Goal: Find specific page/section: Locate item on page

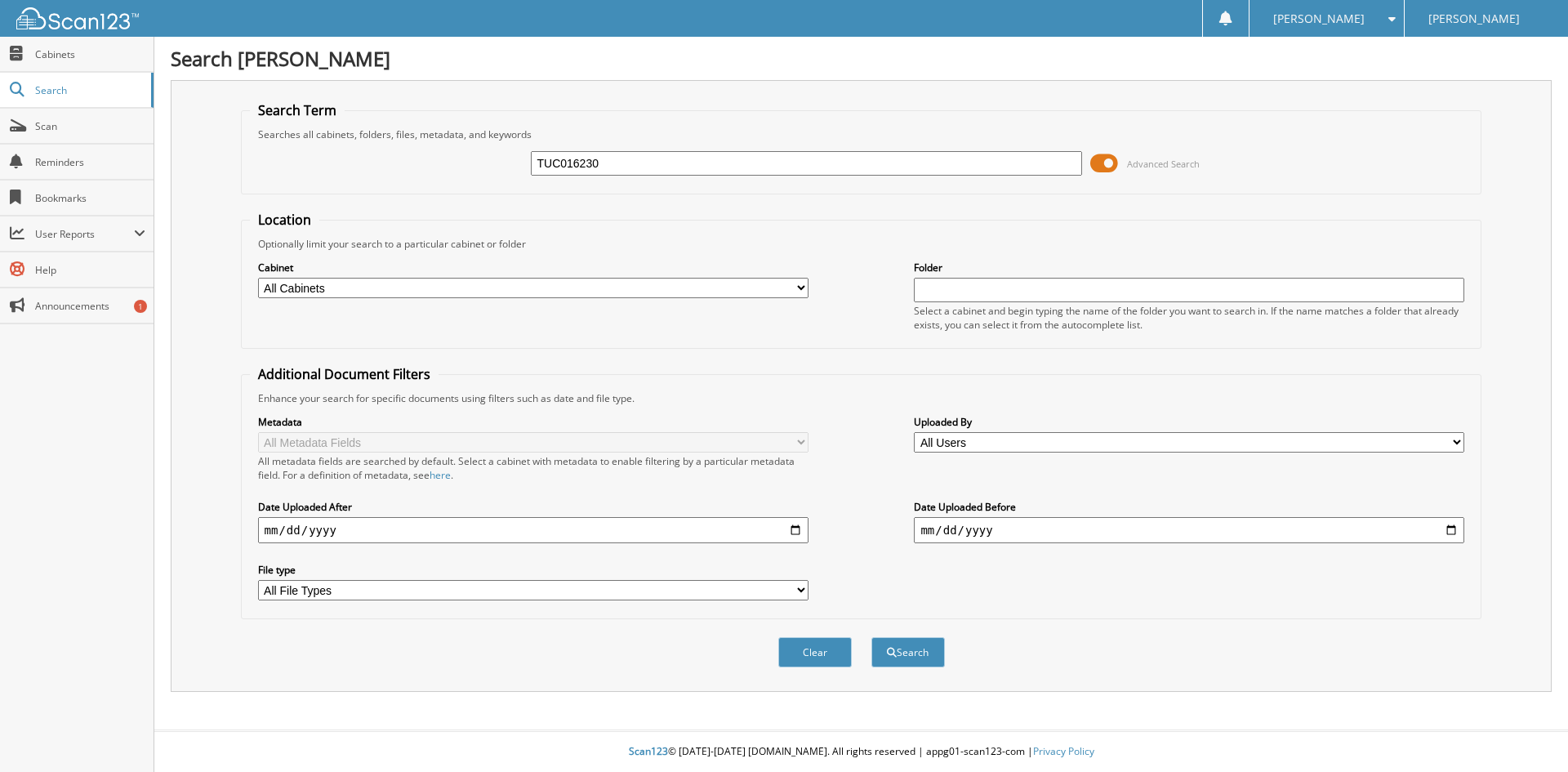
type input "TUC016230"
click at [871, 637] on button "Search" at bounding box center [908, 651] width 73 height 30
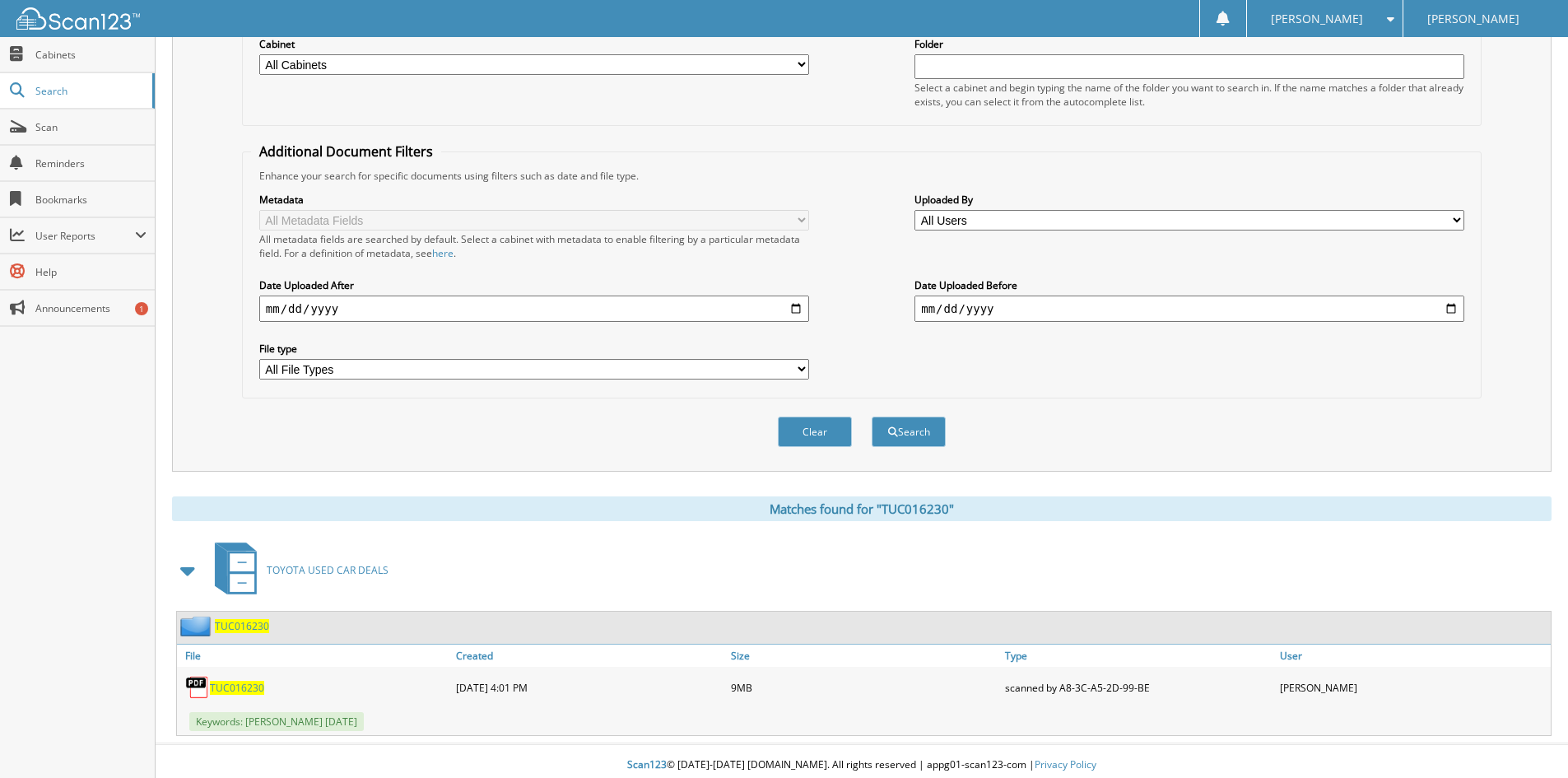
scroll to position [234, 0]
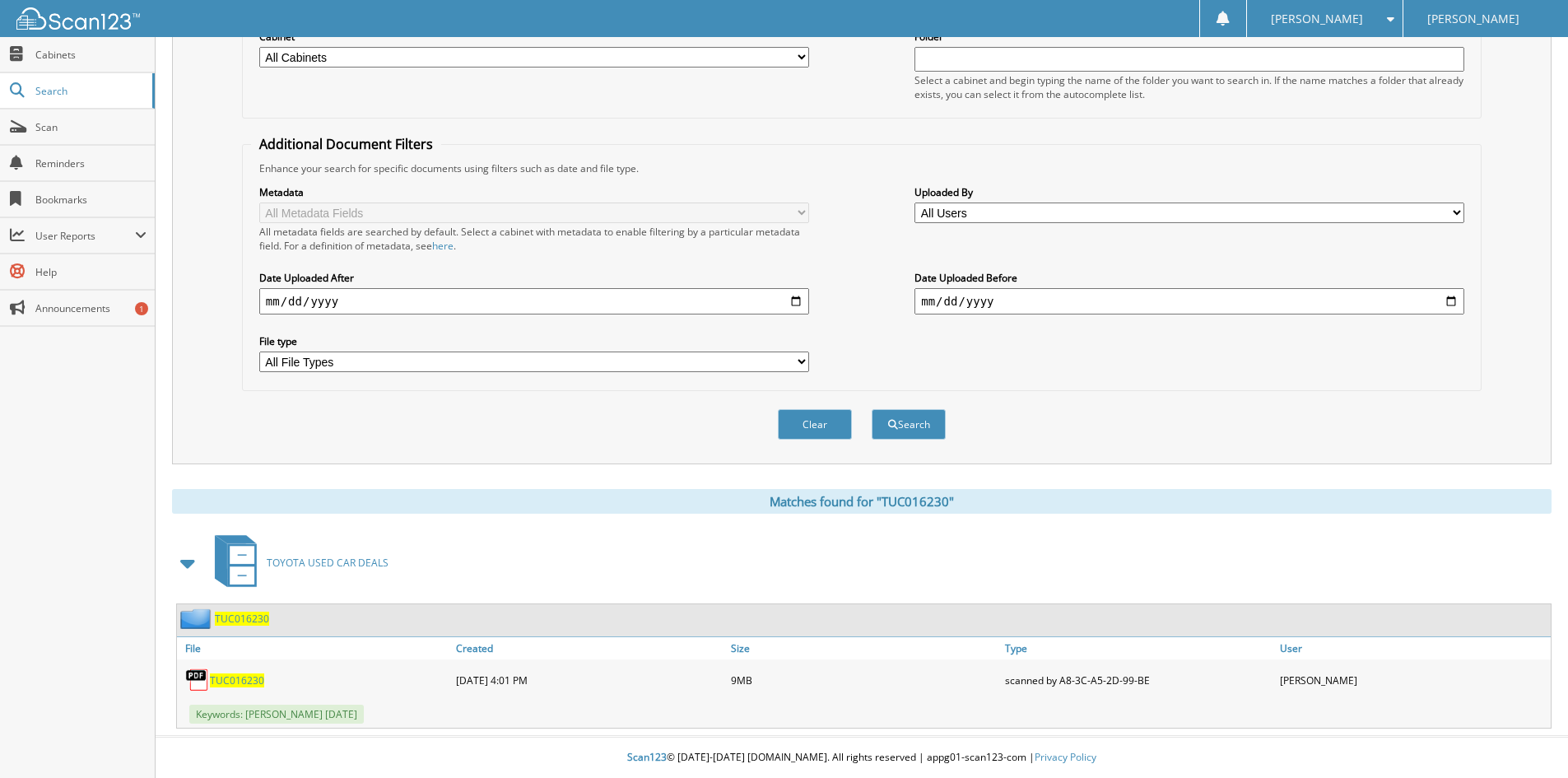
click at [242, 683] on span "TUC016230" at bounding box center [237, 679] width 54 height 14
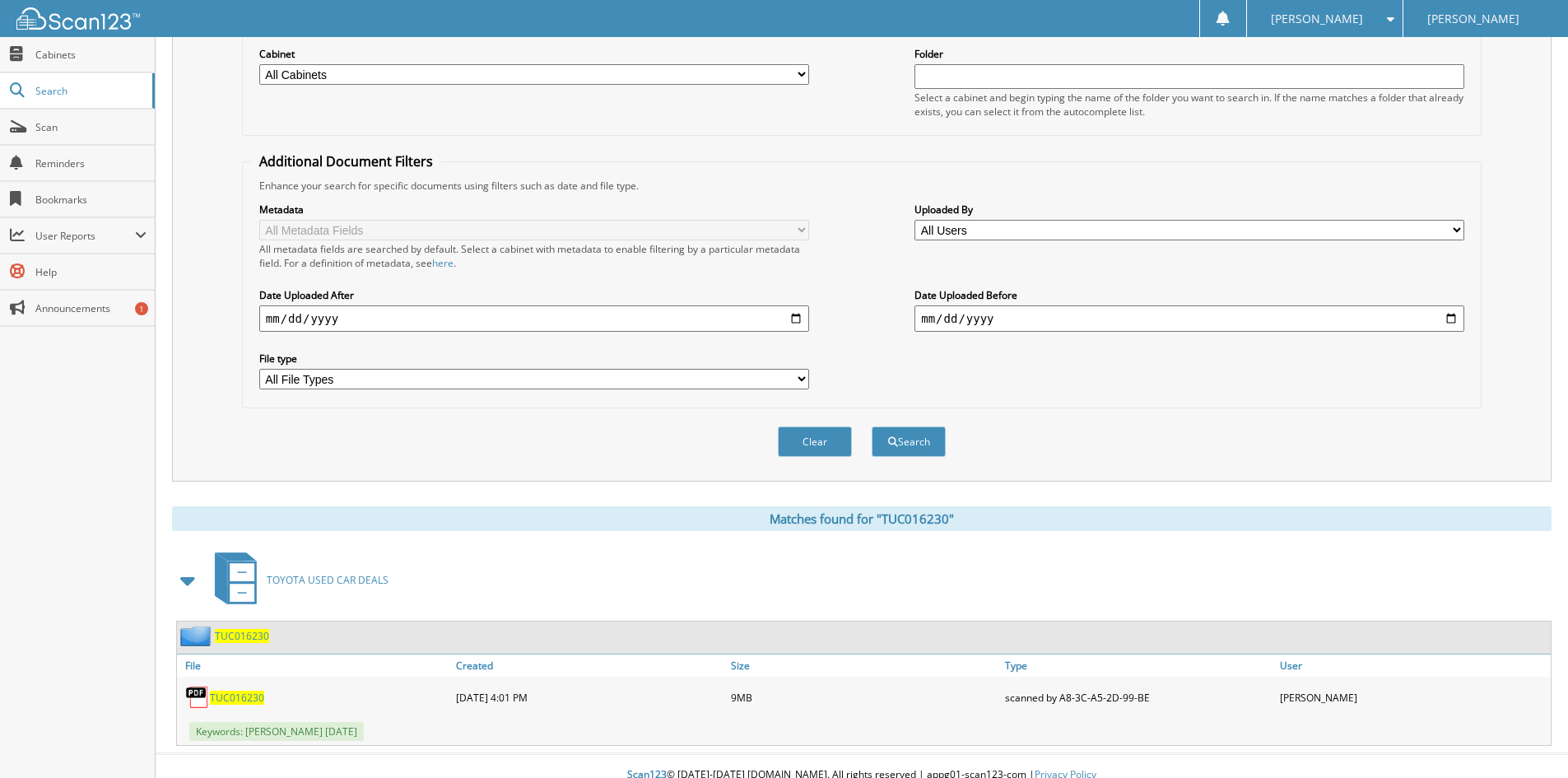
scroll to position [0, 0]
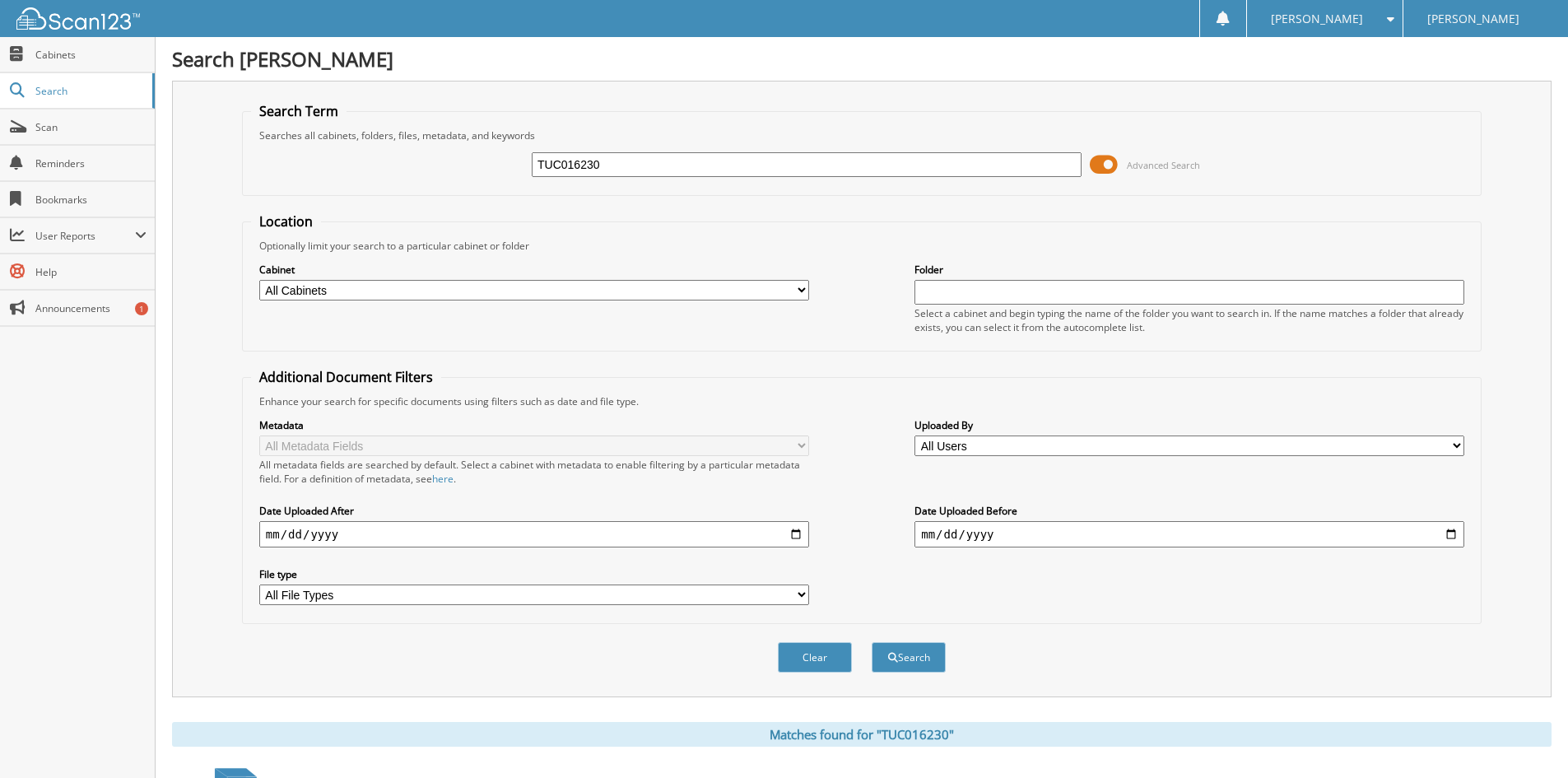
click at [637, 160] on input "TUC016230" at bounding box center [806, 164] width 550 height 25
paste input "T016373"
type input "TUT016373"
click at [891, 654] on span "submit" at bounding box center [893, 657] width 10 height 10
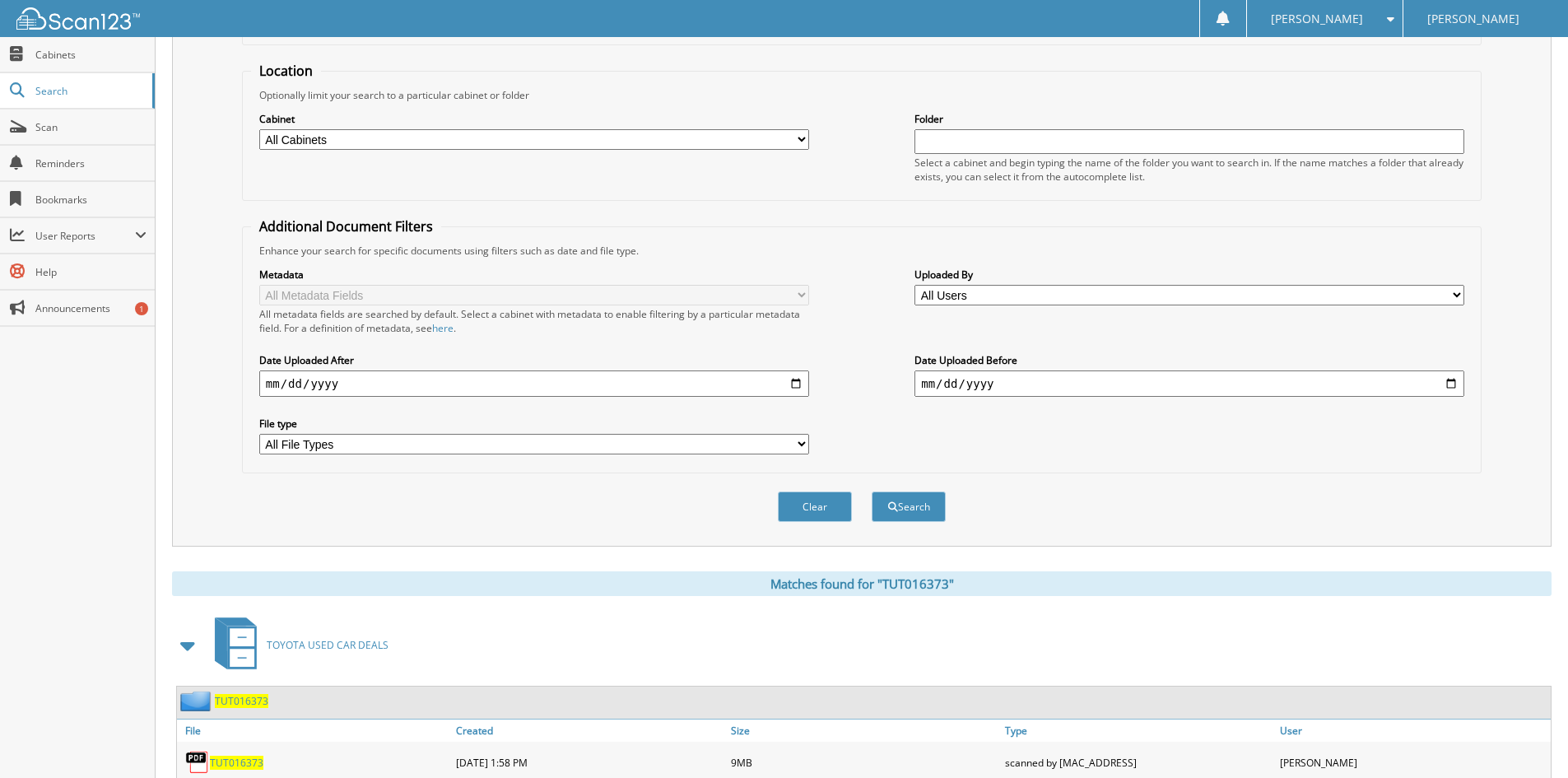
scroll to position [302, 0]
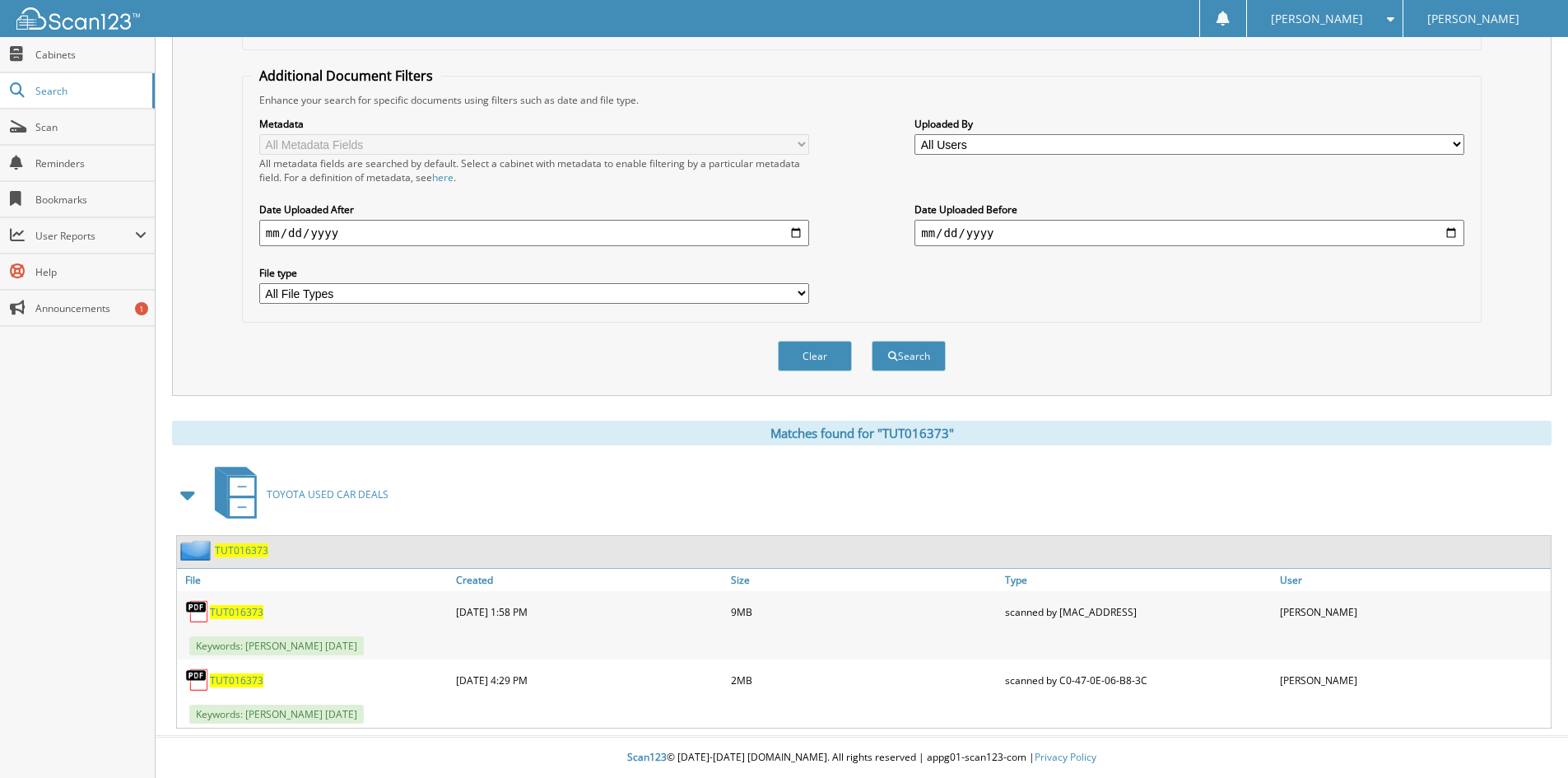
click at [246, 605] on span "TUT016373" at bounding box center [237, 611] width 54 height 14
